Goal: Obtain resource: Obtain resource

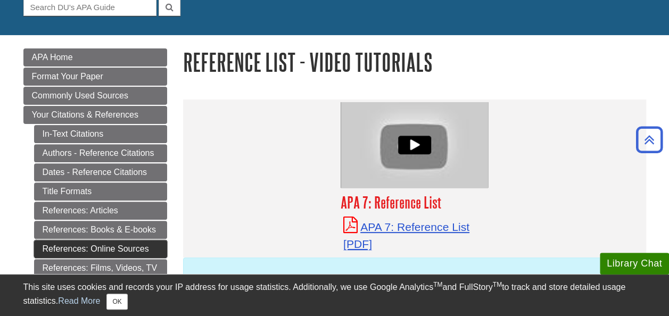
scroll to position [110, 0]
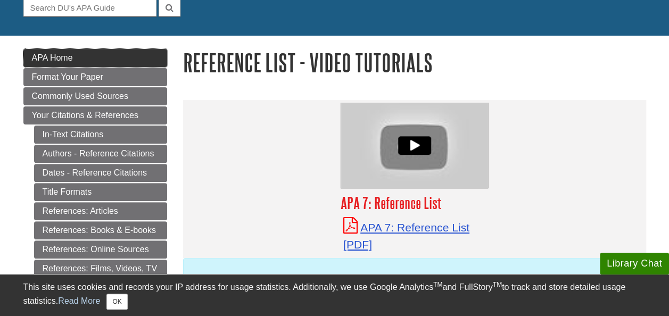
click at [73, 58] on link "APA Home" at bounding box center [95, 58] width 144 height 18
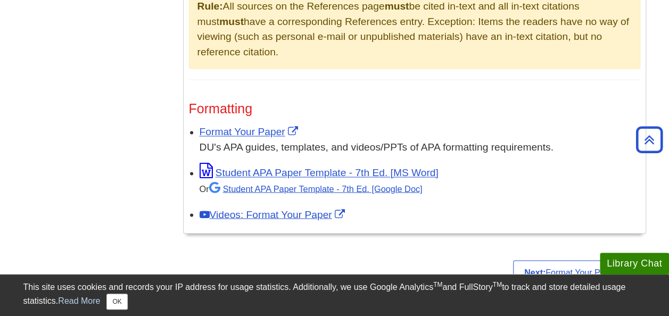
scroll to position [818, 0]
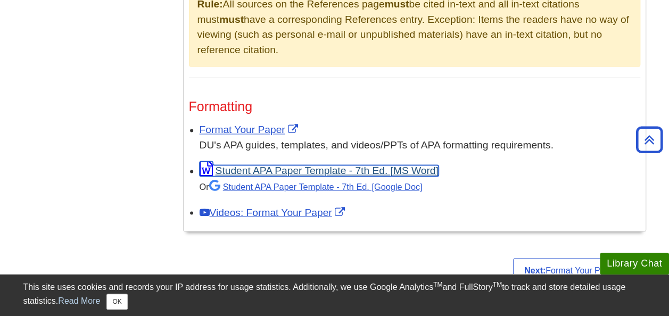
click at [274, 168] on link "Student APA Paper Template - 7th Ed. [MS Word]" at bounding box center [318, 170] width 239 height 11
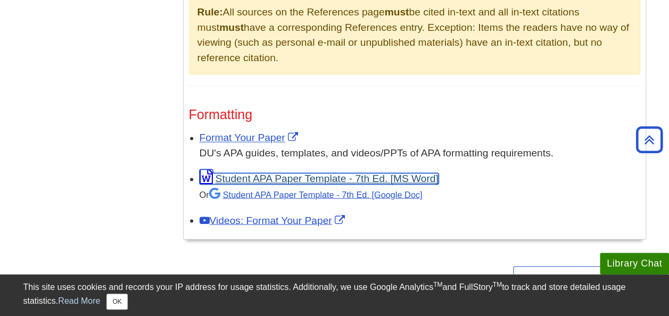
scroll to position [809, 0]
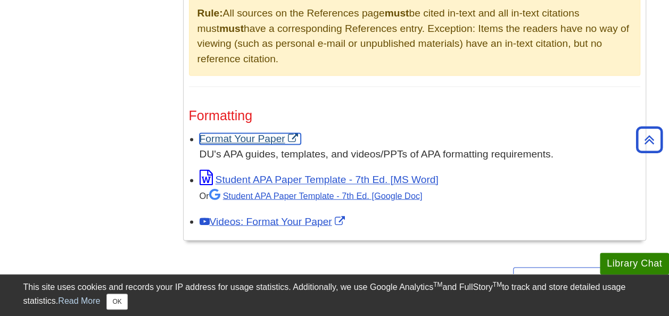
click at [239, 134] on link "Format Your Paper" at bounding box center [249, 138] width 101 height 11
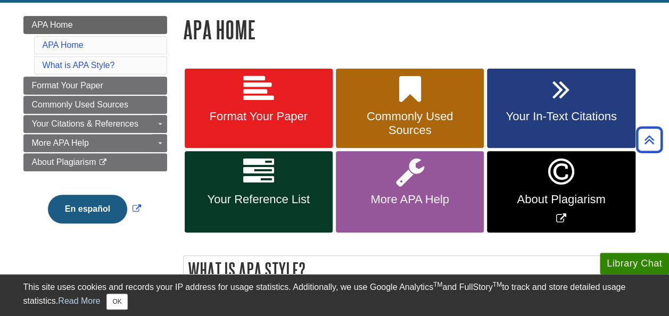
scroll to position [140, 0]
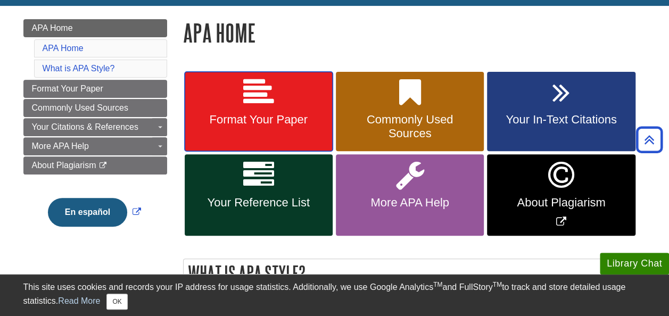
click at [237, 139] on link "Format Your Paper" at bounding box center [259, 112] width 148 height 80
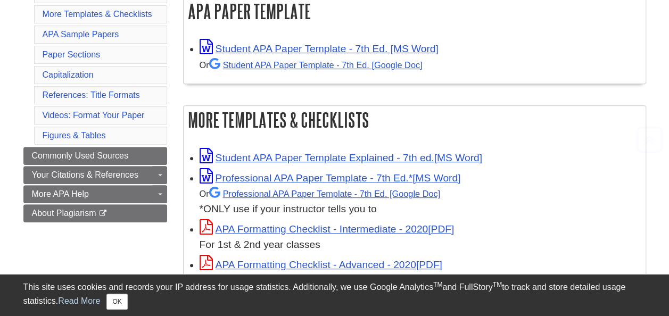
scroll to position [215, 0]
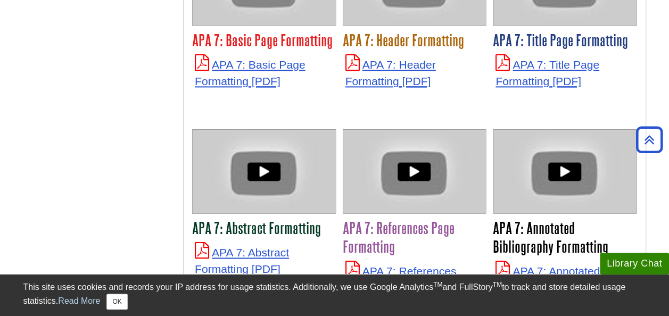
scroll to position [2676, 0]
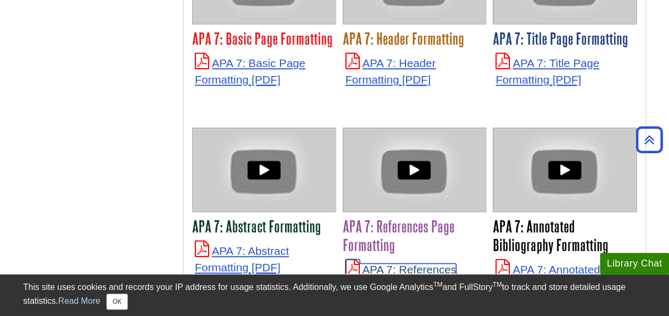
click at [385, 263] on link "APA 7: References Page Formatting" at bounding box center [402, 277] width 115 height 29
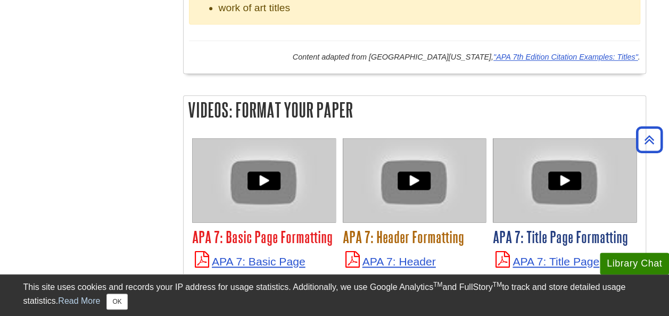
scroll to position [2511, 0]
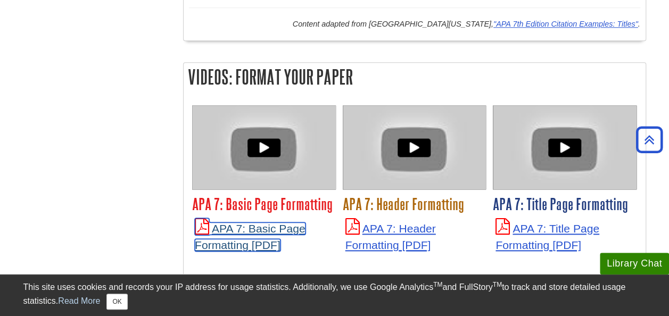
click at [245, 222] on link "APA 7: Basic Page Formatting" at bounding box center [250, 236] width 111 height 29
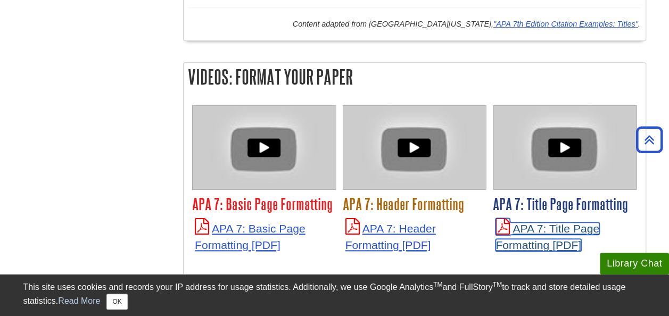
click at [553, 222] on link "APA 7: Title Page Formatting" at bounding box center [547, 236] width 104 height 29
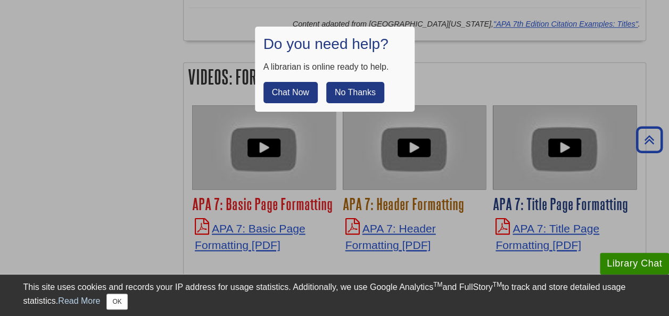
click at [507, 221] on div at bounding box center [334, 158] width 669 height 316
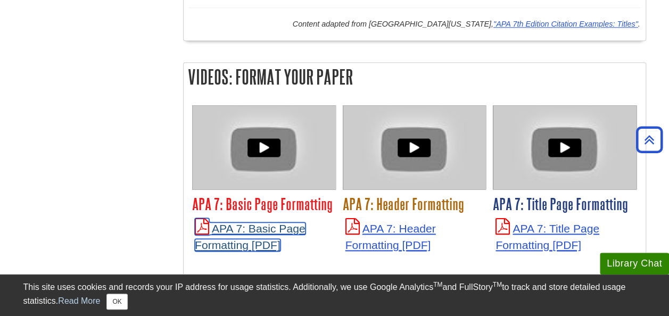
click at [273, 222] on link "APA 7: Basic Page Formatting" at bounding box center [250, 236] width 111 height 29
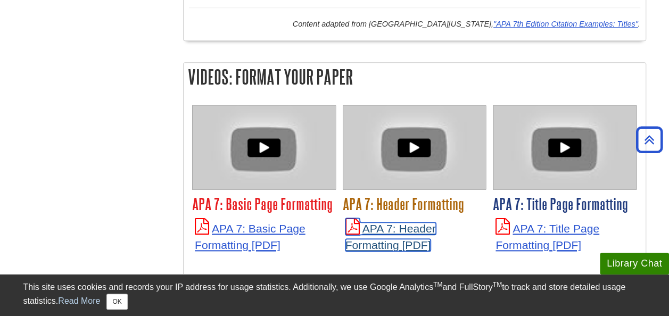
click at [405, 222] on link "APA 7: Header Formatting" at bounding box center [390, 236] width 90 height 29
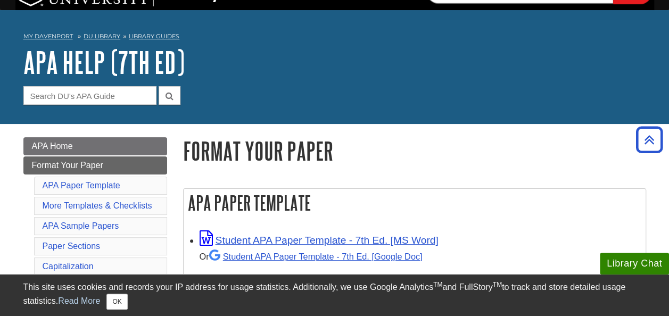
scroll to position [0, 0]
